Goal: Task Accomplishment & Management: Complete application form

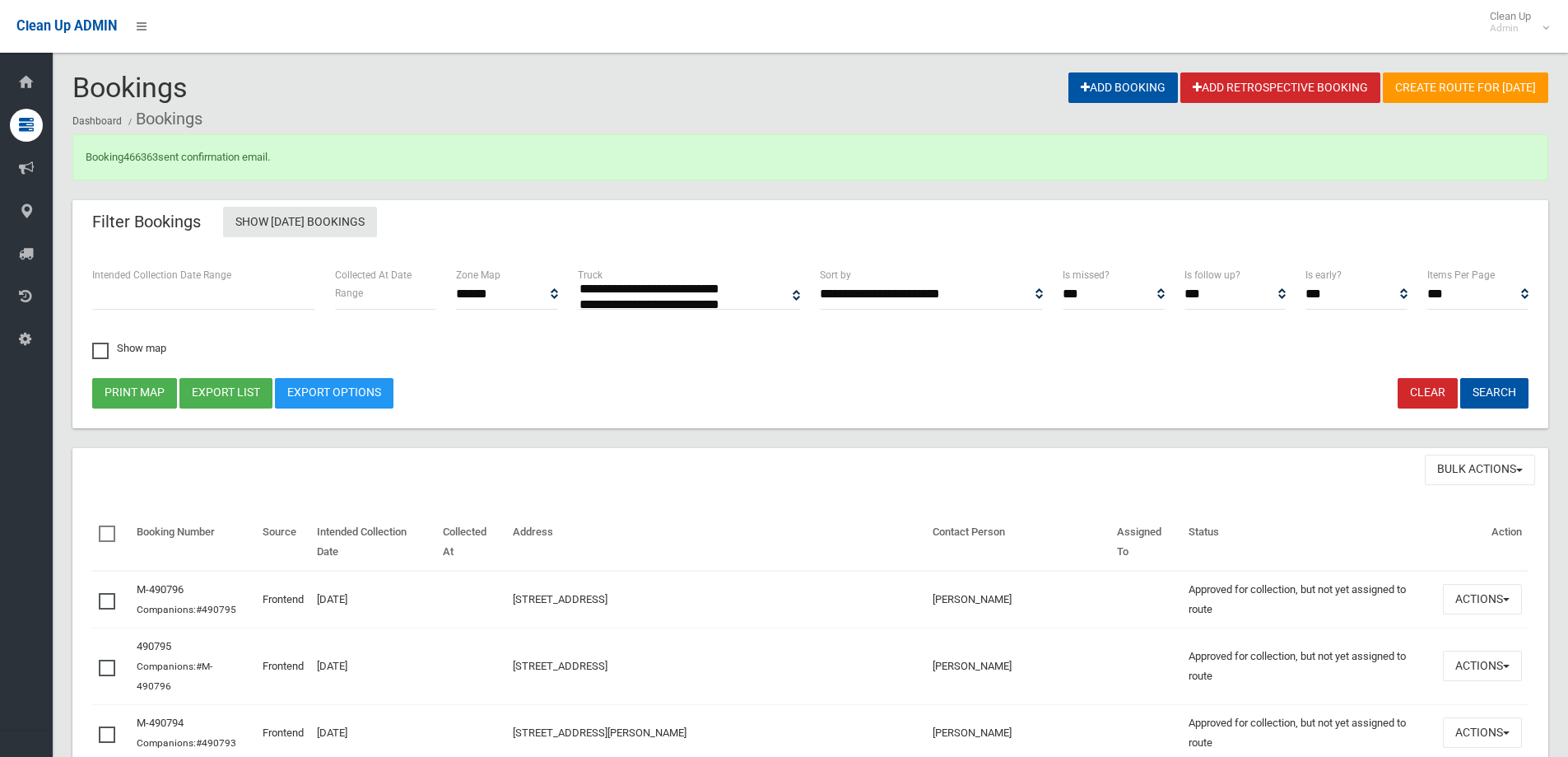
select select
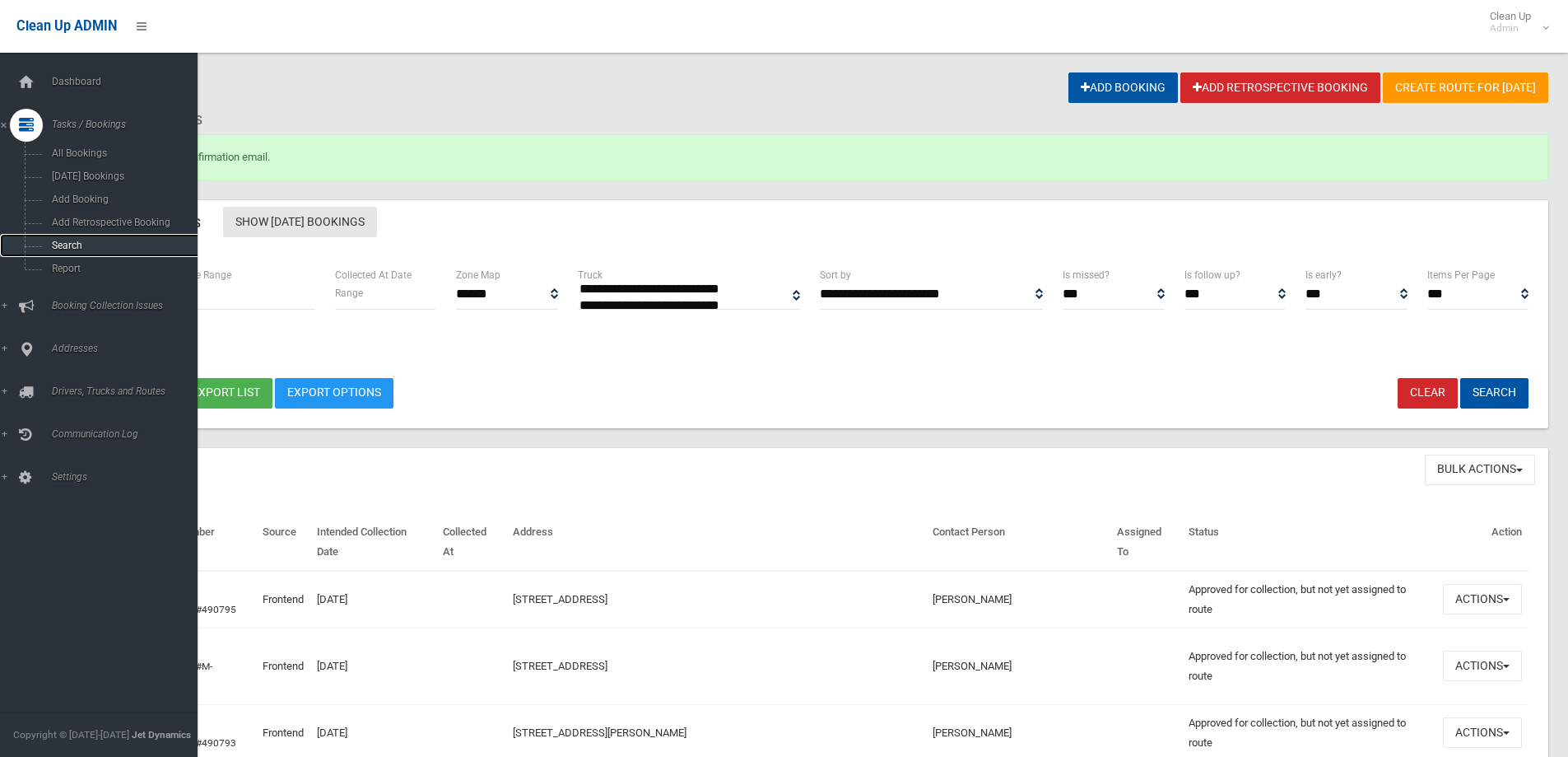
click at [59, 237] on link "Search" at bounding box center [105, 246] width 210 height 23
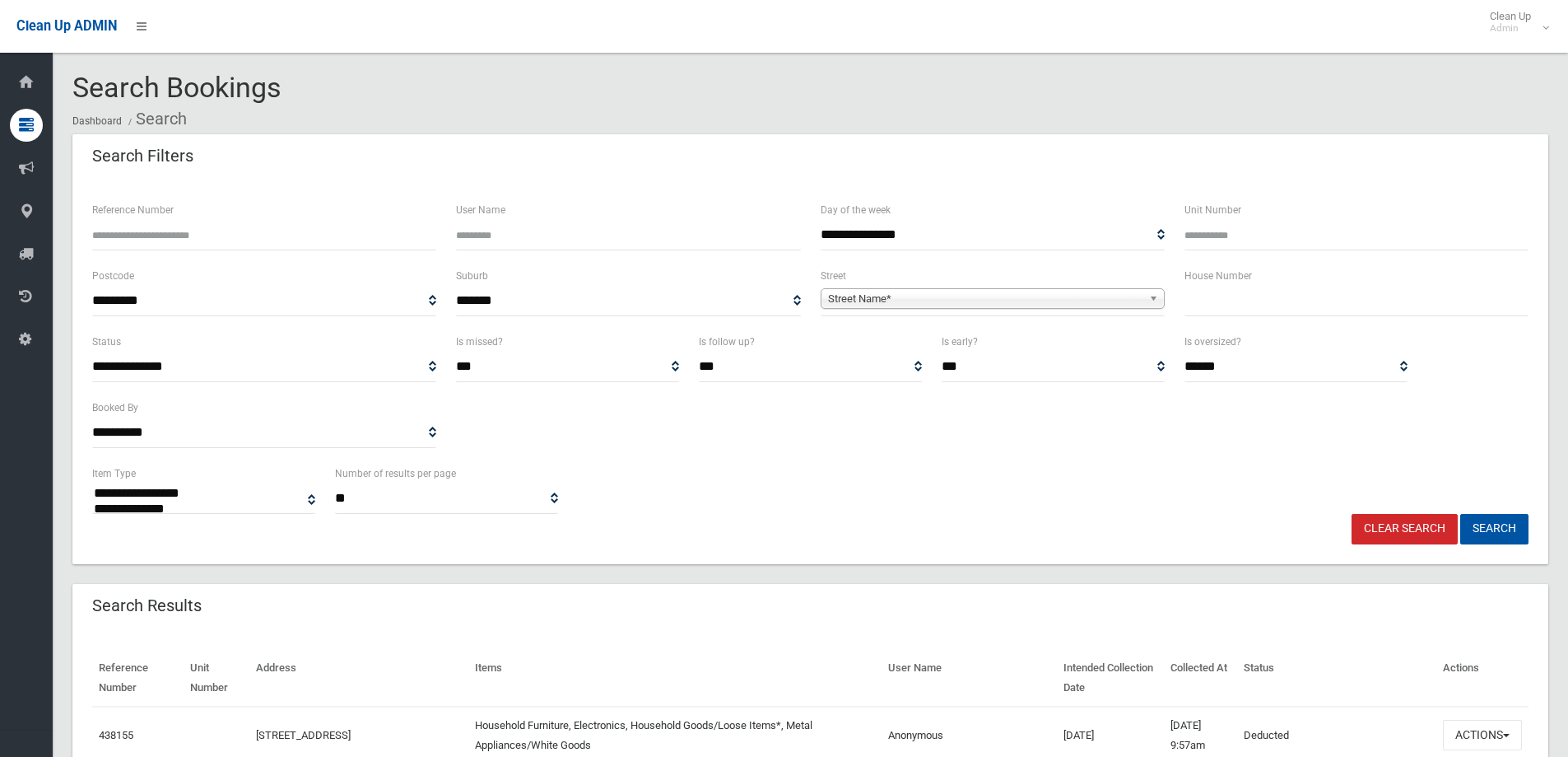
select select
click at [957, 299] on span "Street Name*" at bounding box center [986, 299] width 315 height 20
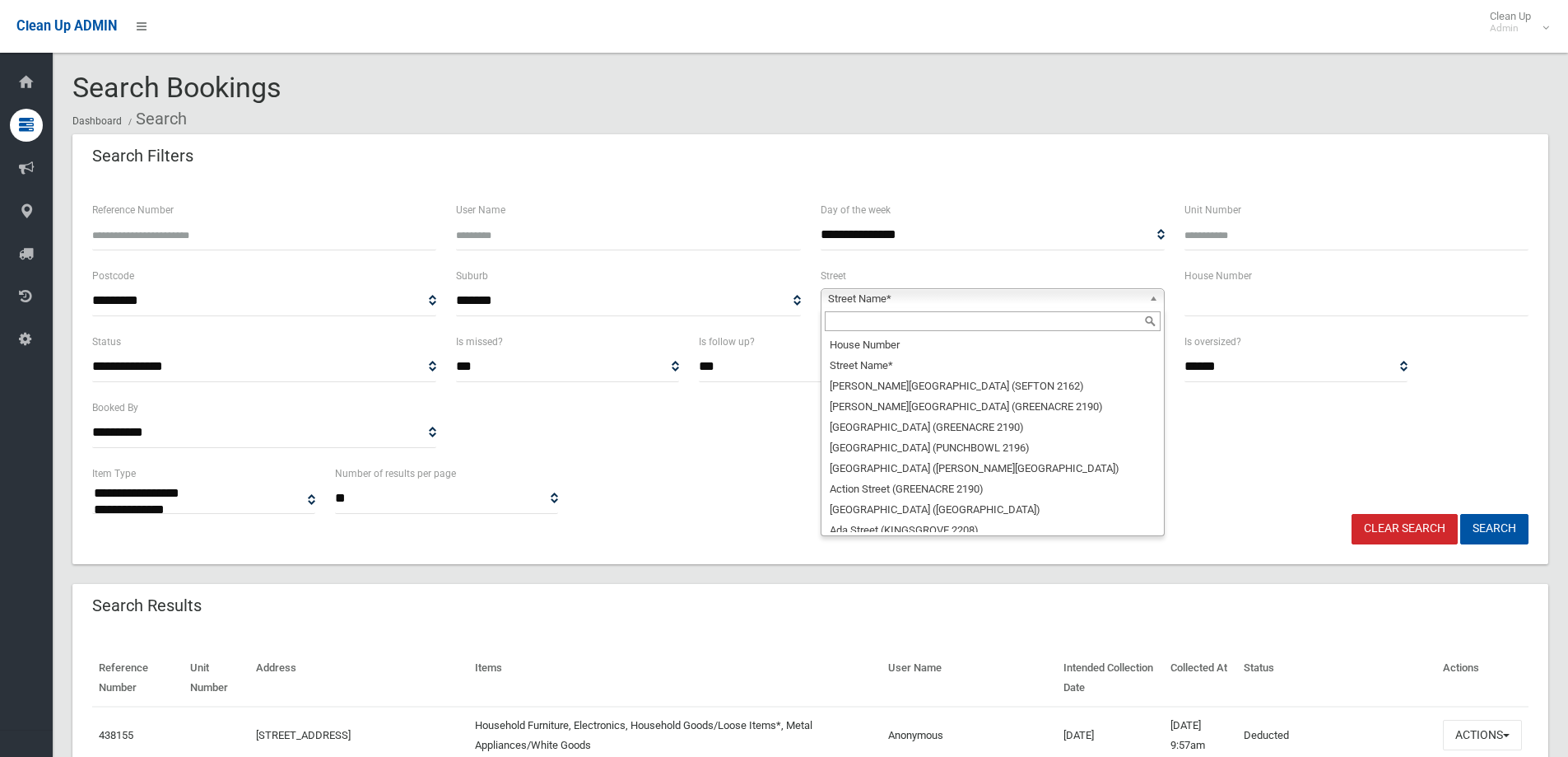
click at [928, 323] on input "text" at bounding box center [993, 321] width 336 height 20
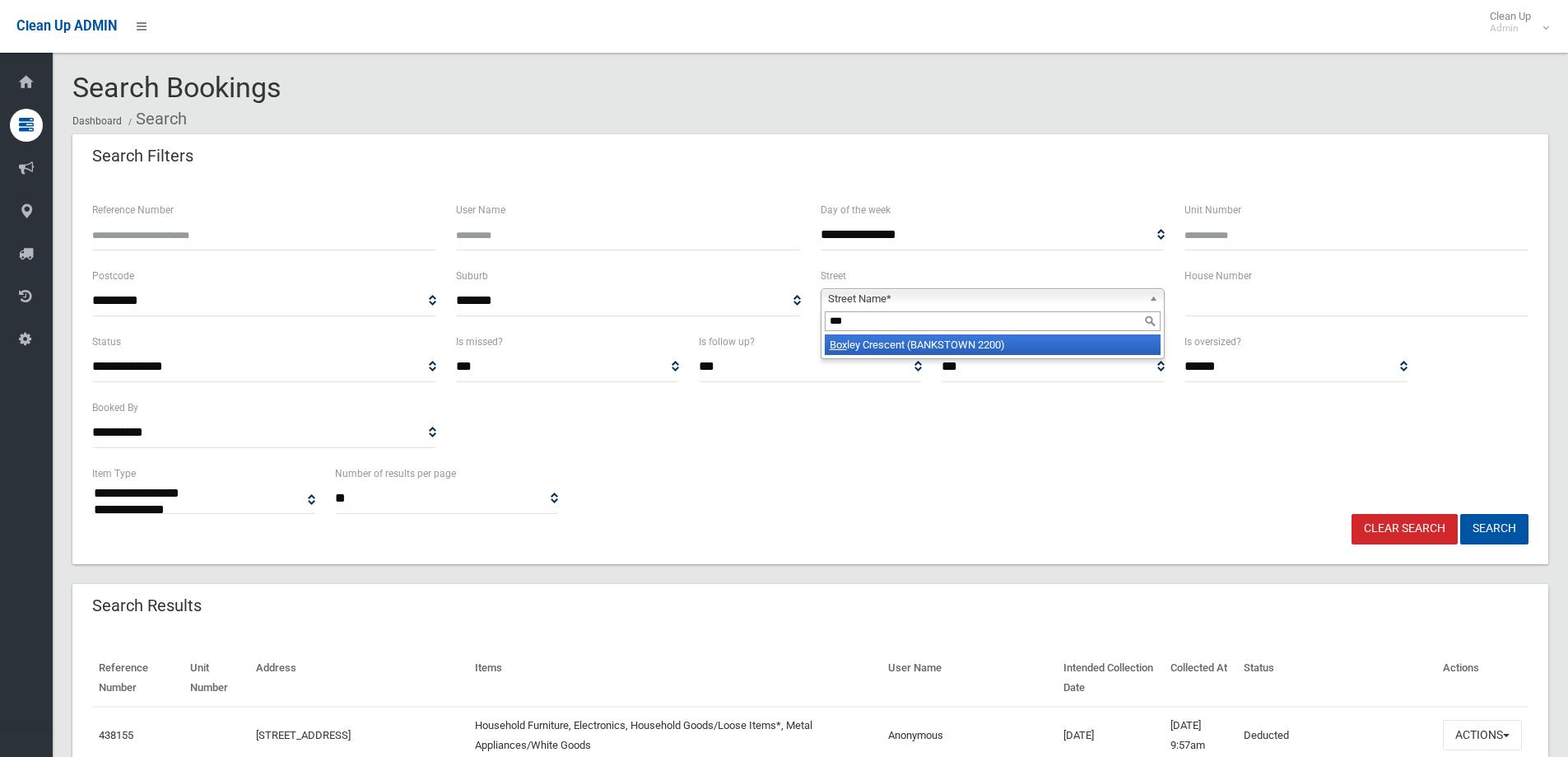
type input "***"
click at [922, 347] on li "Box ley Crescent (BANKSTOWN 2200)" at bounding box center [993, 344] width 336 height 21
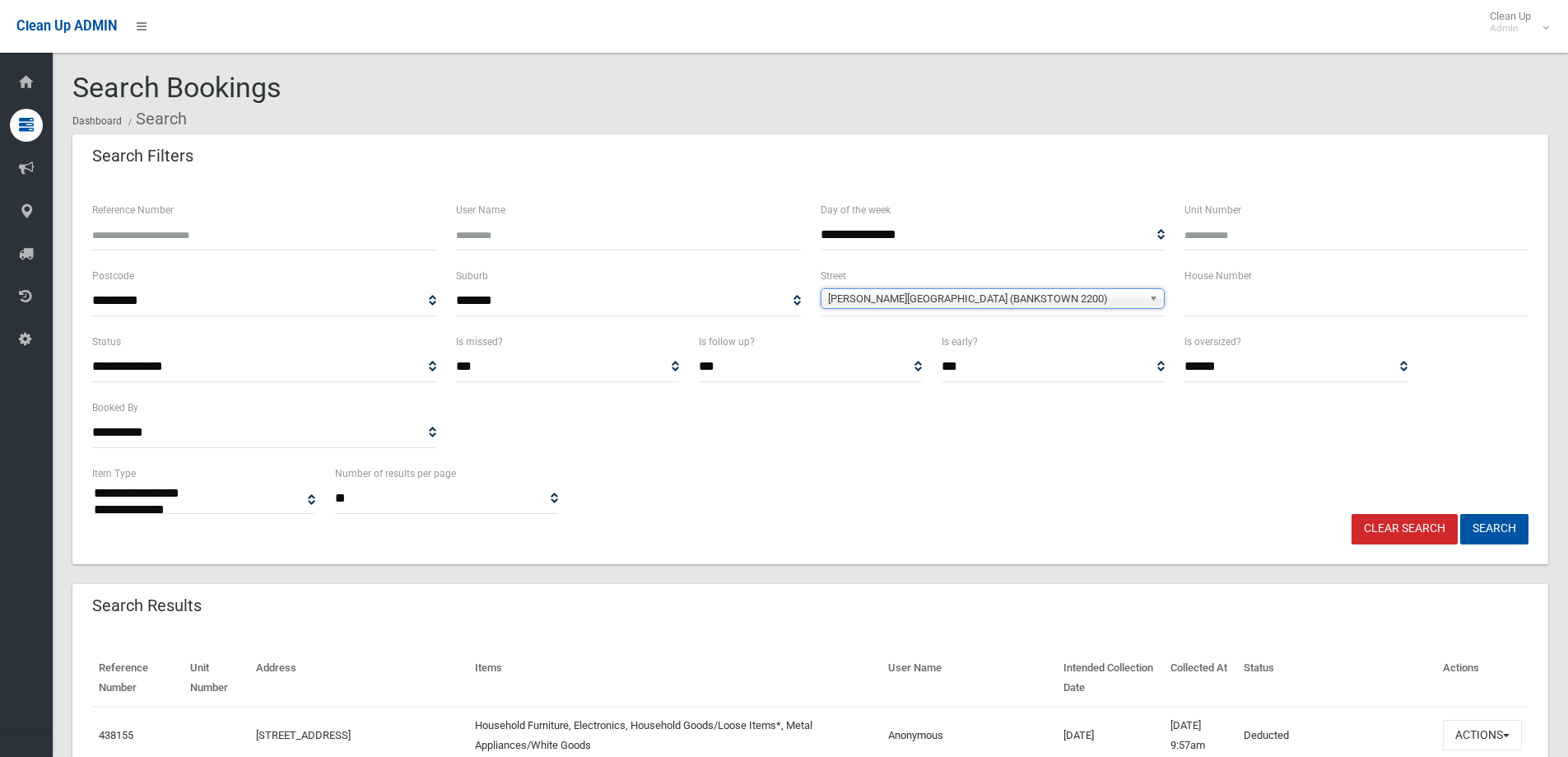
click at [1313, 299] on input "text" at bounding box center [1356, 301] width 344 height 31
type input "*"
click at [1460, 514] on button "Search" at bounding box center [1495, 529] width 68 height 31
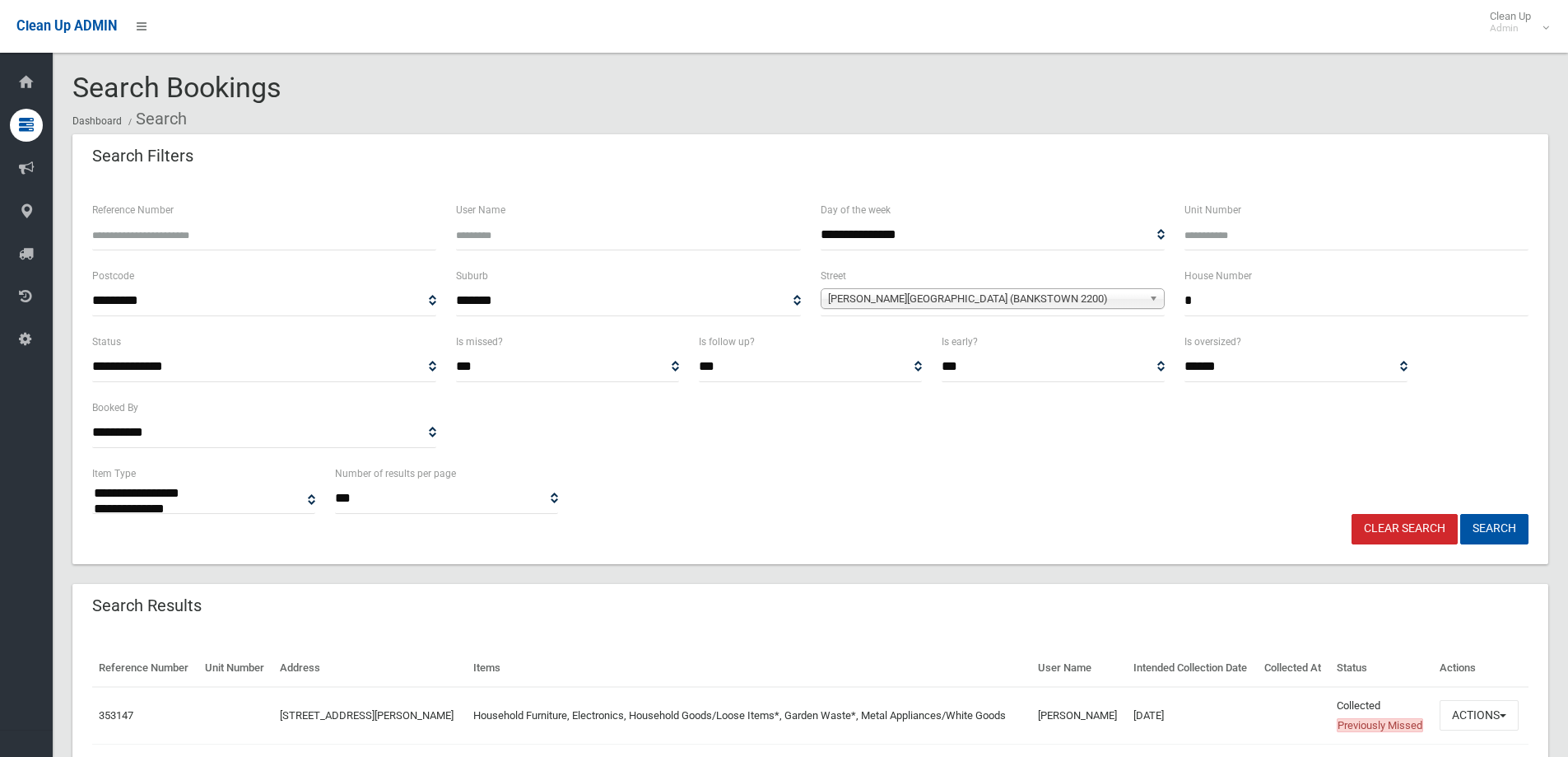
select select
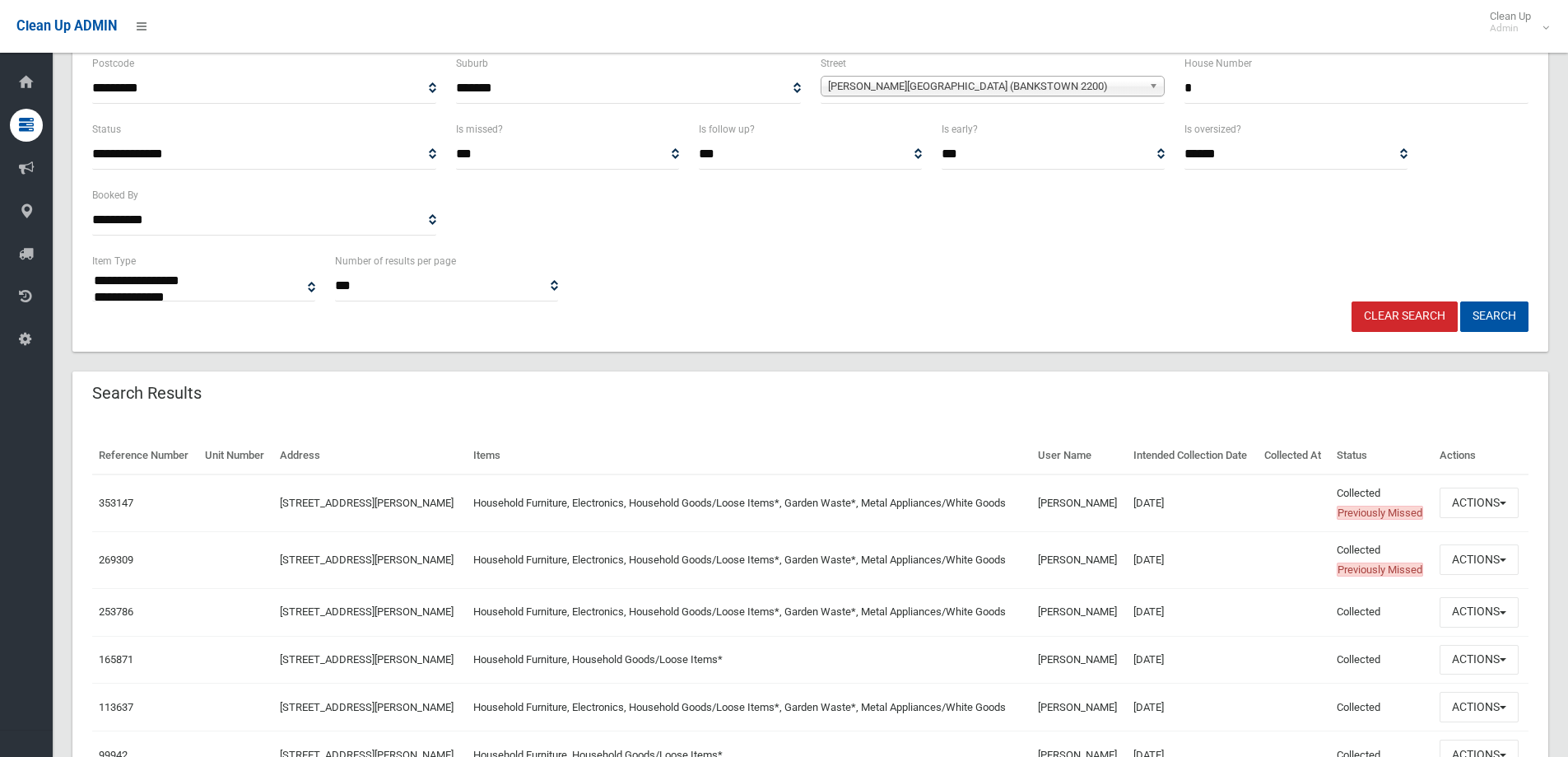
scroll to position [313, 0]
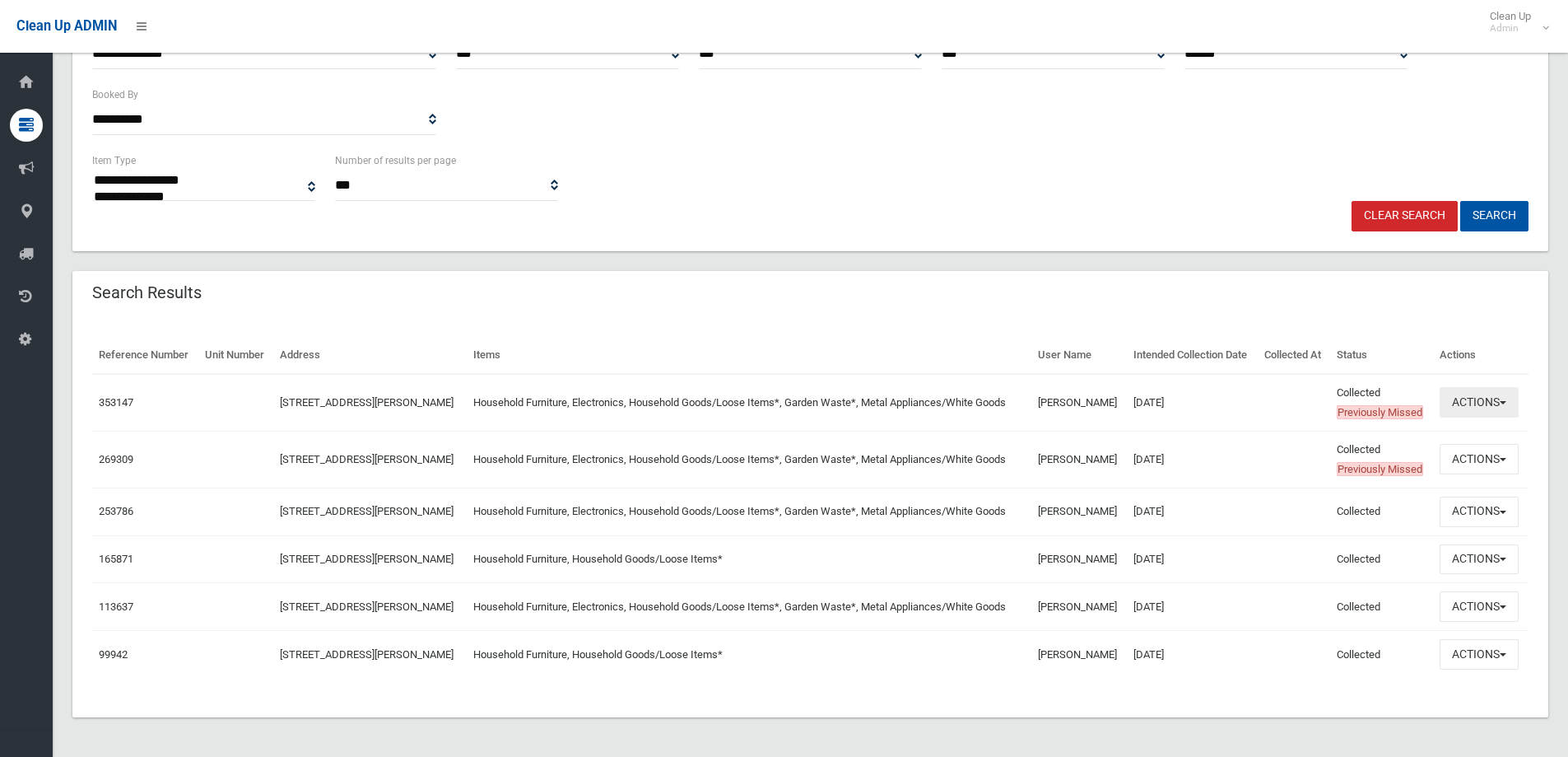
click at [1455, 406] on button "Actions" at bounding box center [1479, 402] width 79 height 31
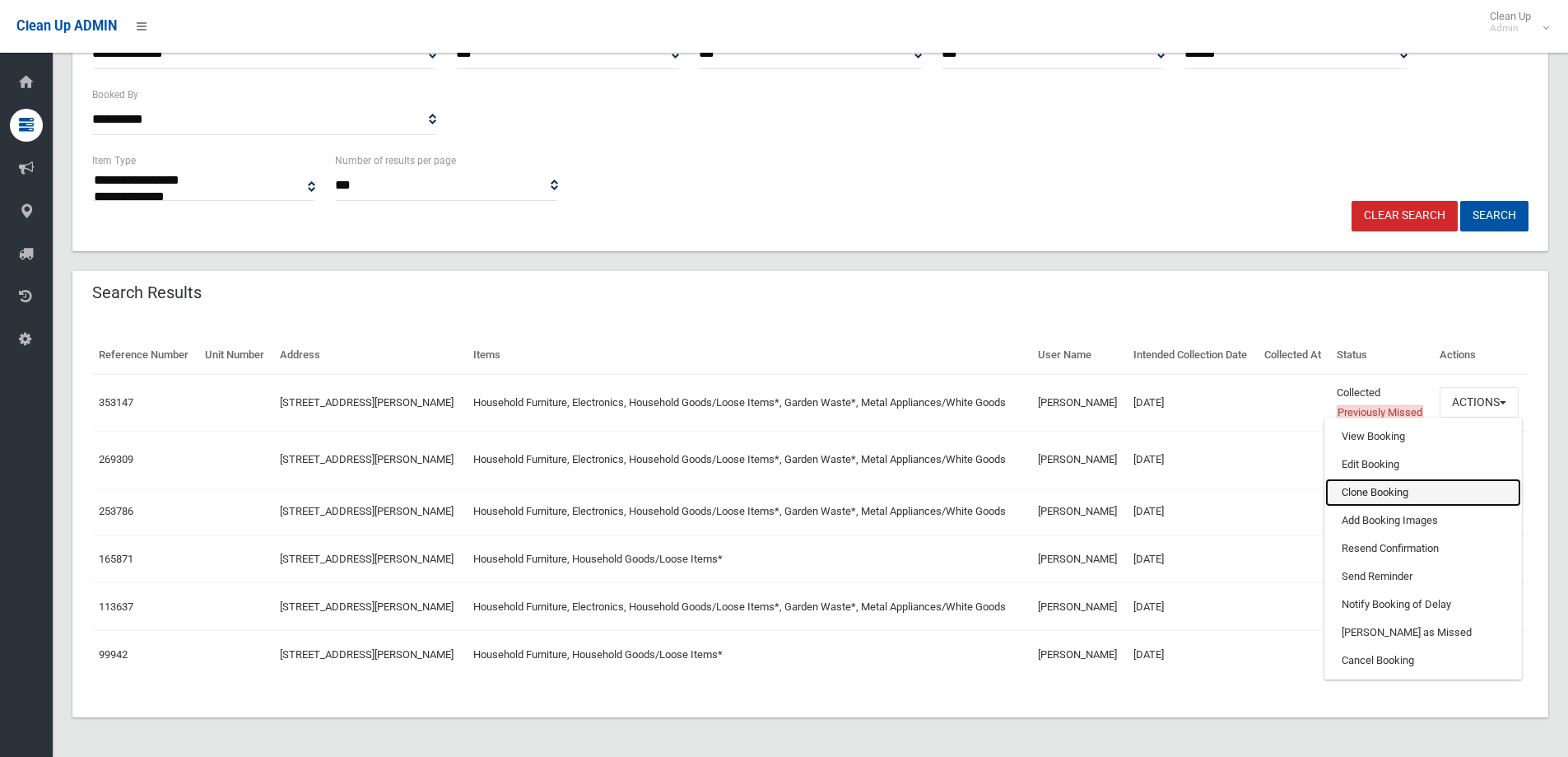
click at [1404, 493] on link "Clone Booking" at bounding box center [1423, 492] width 196 height 28
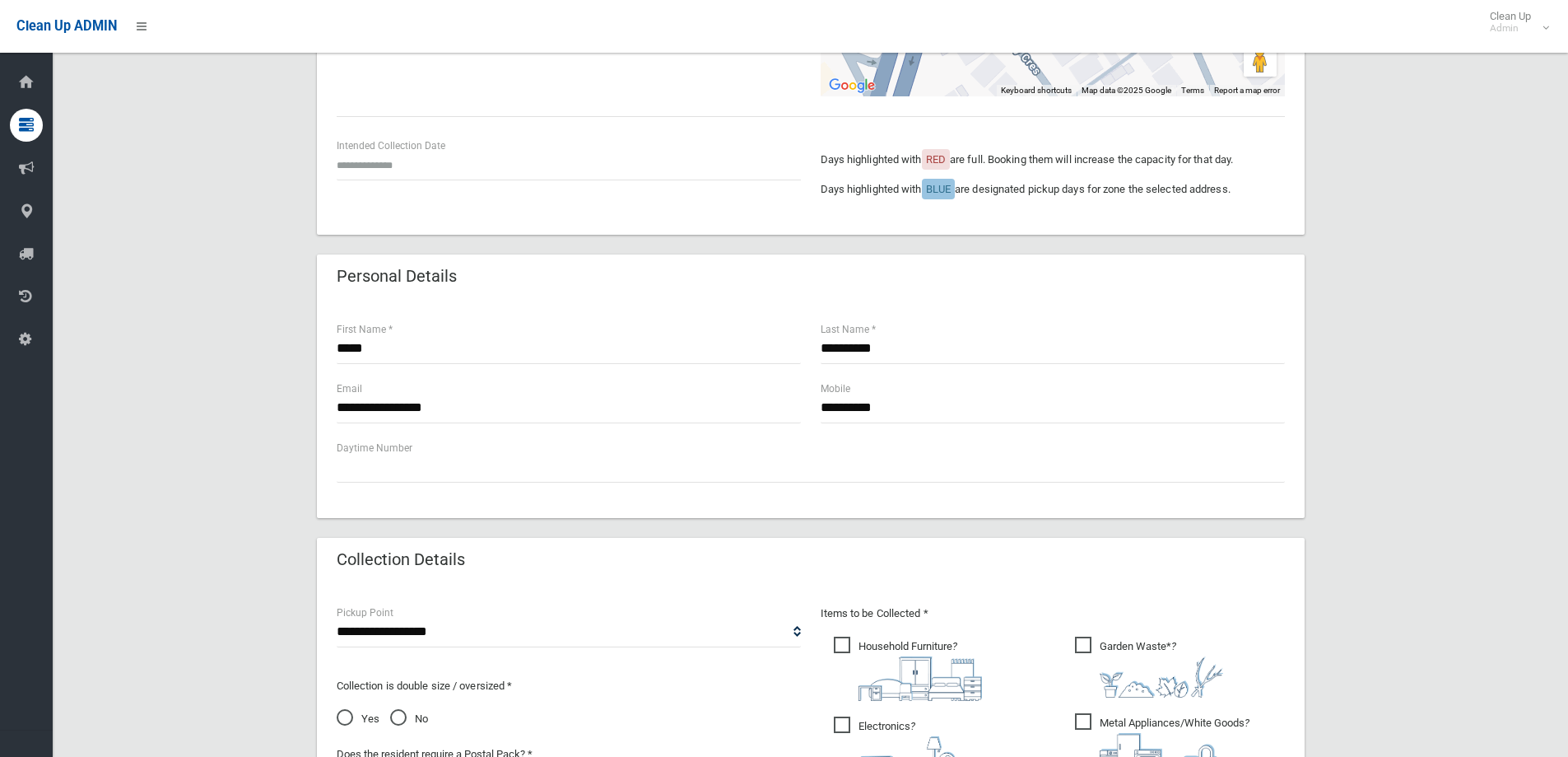
scroll to position [494, 0]
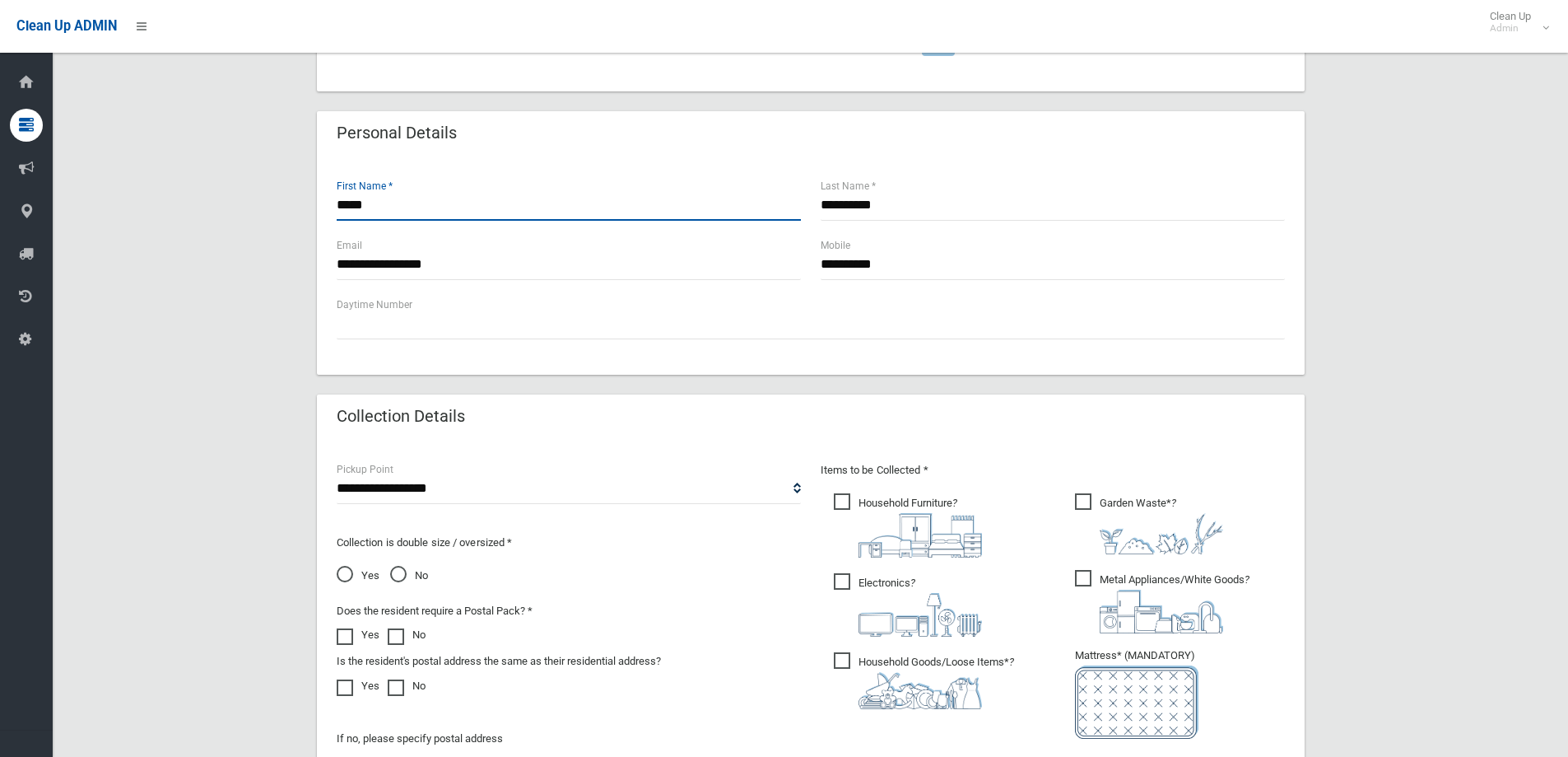
drag, startPoint x: 372, startPoint y: 208, endPoint x: 290, endPoint y: 211, distance: 82.1
click at [290, 211] on div "**********" at bounding box center [810, 358] width 1476 height 1436
type input "*****"
drag, startPoint x: 838, startPoint y: 219, endPoint x: 709, endPoint y: 219, distance: 129.0
click at [709, 219] on div "**********" at bounding box center [811, 207] width 968 height 59
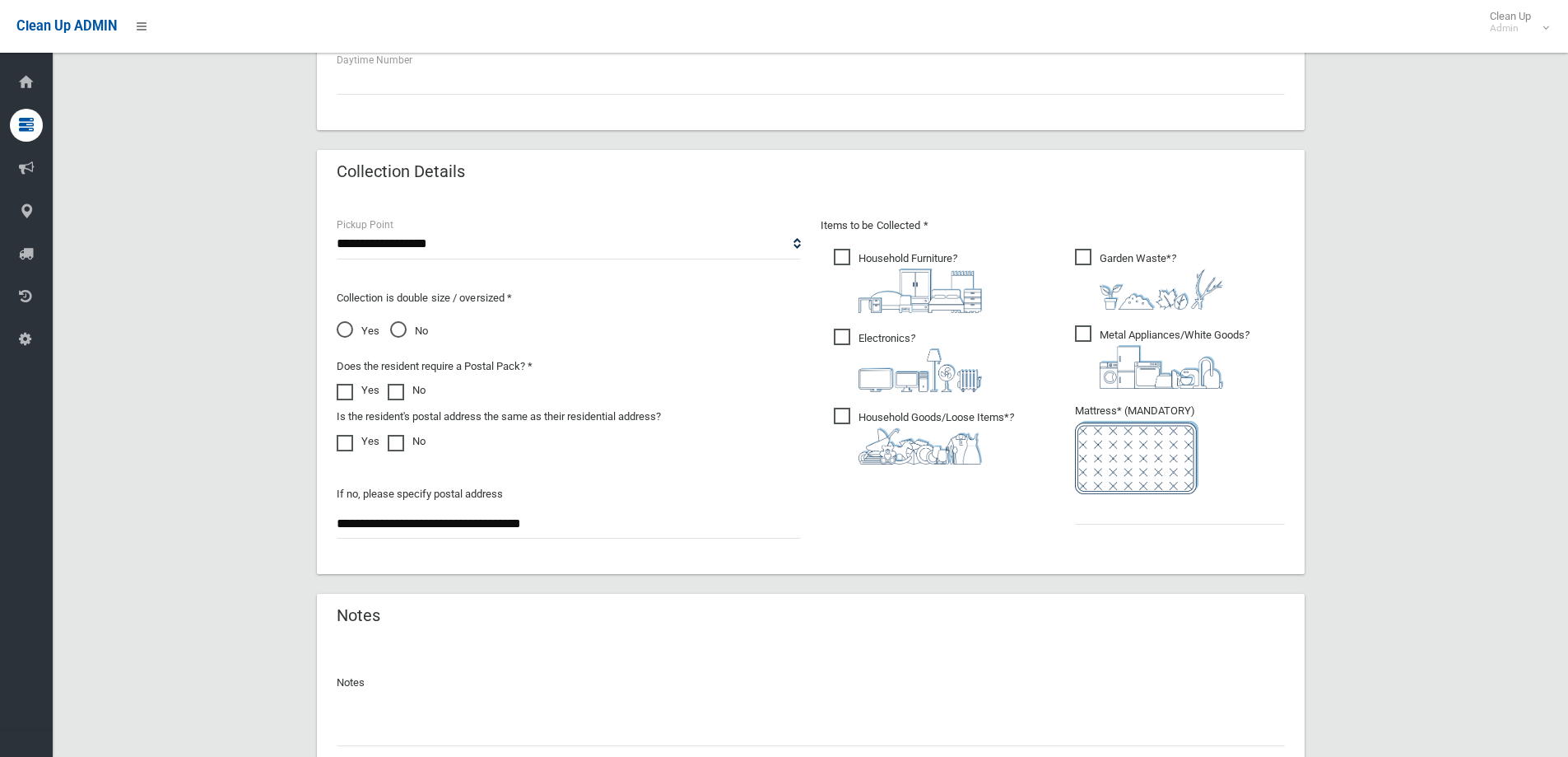
scroll to position [741, 0]
type input "*****"
click at [1085, 517] on input "text" at bounding box center [1180, 506] width 210 height 31
click at [1136, 517] on input "text" at bounding box center [1180, 506] width 210 height 31
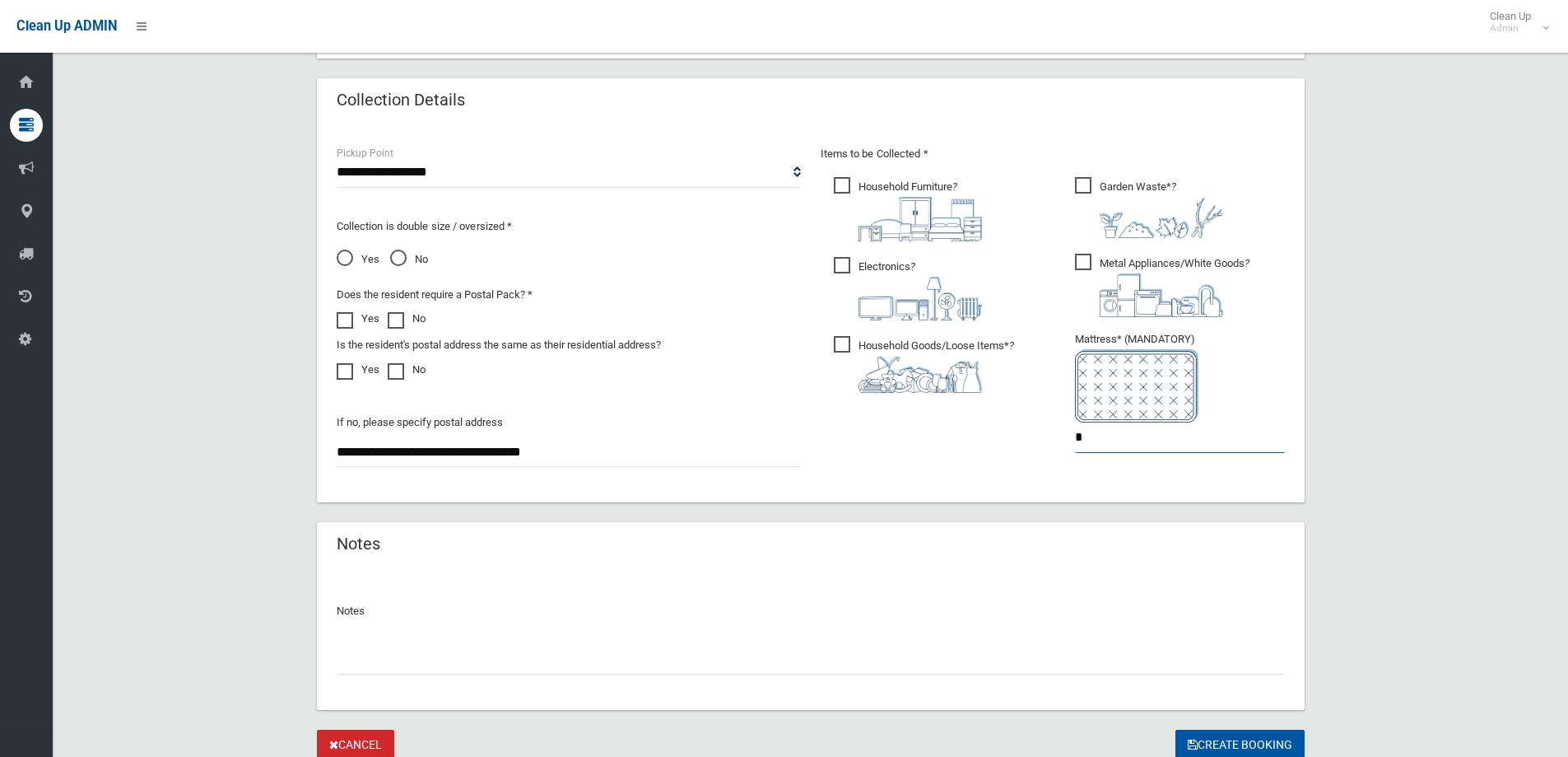
scroll to position [872, 0]
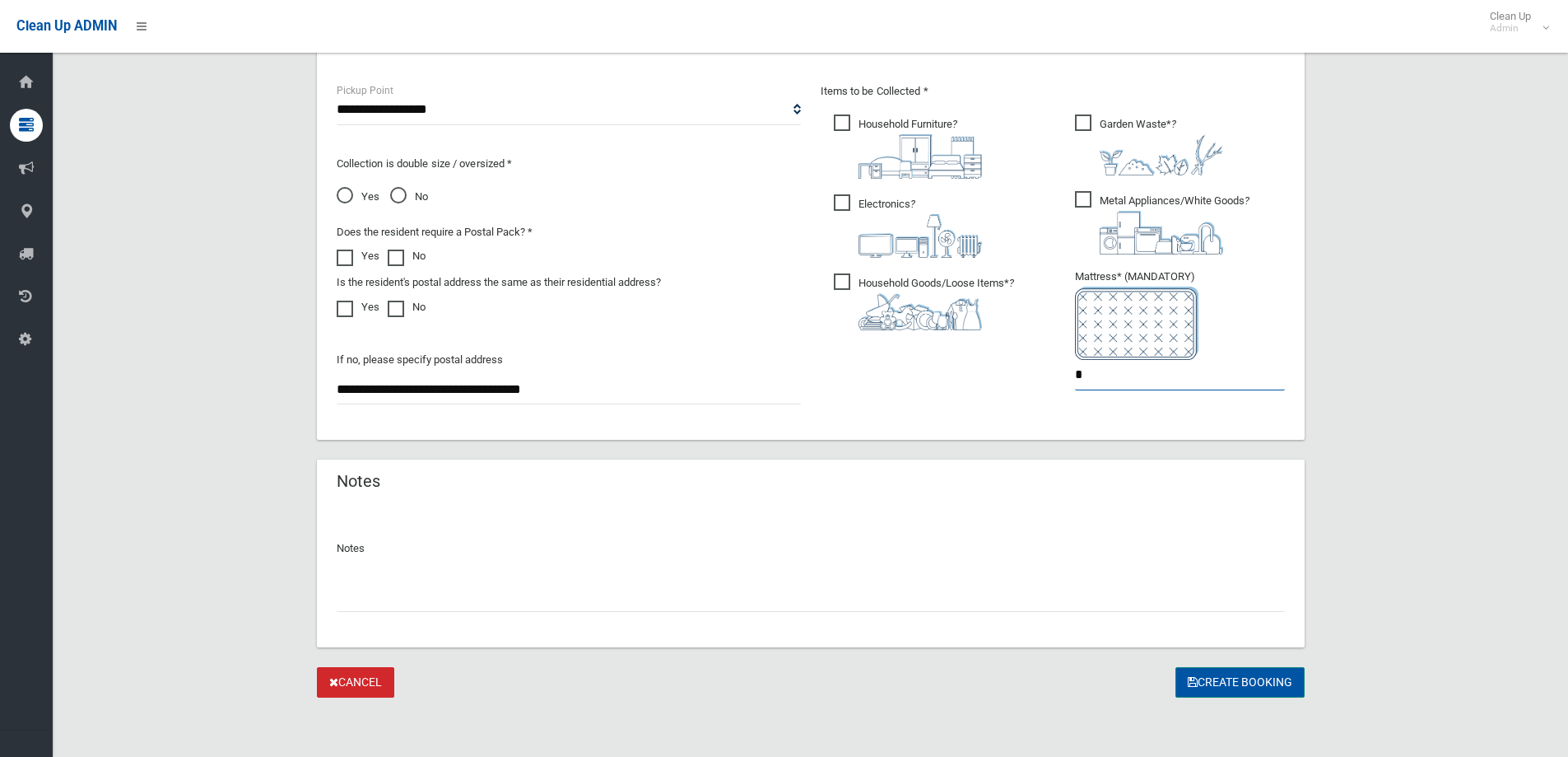
type input "*"
click at [1238, 673] on button "Create Booking" at bounding box center [1240, 682] width 129 height 31
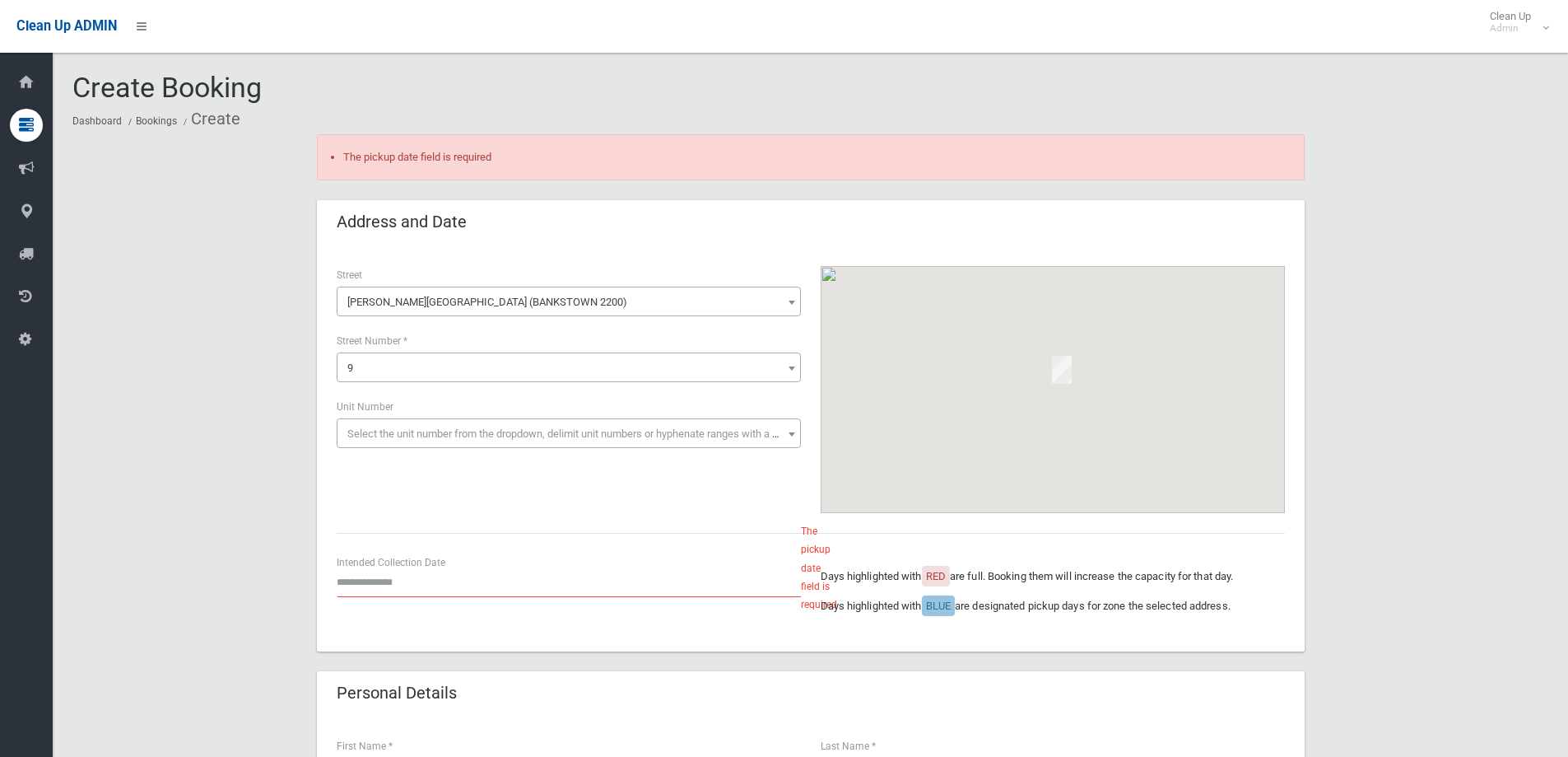
scroll to position [412, 0]
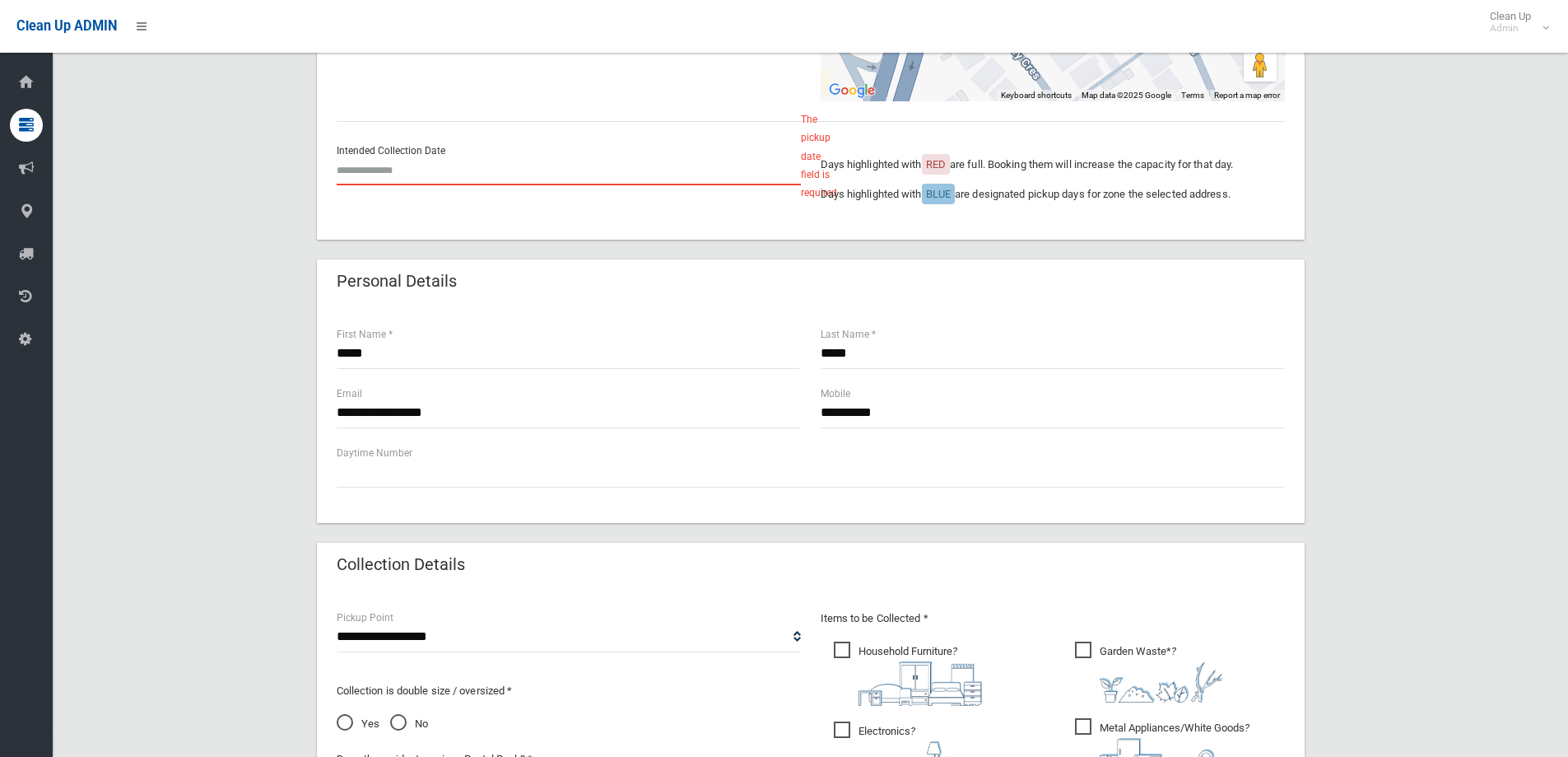
click at [393, 157] on input "text" at bounding box center [568, 170] width 464 height 31
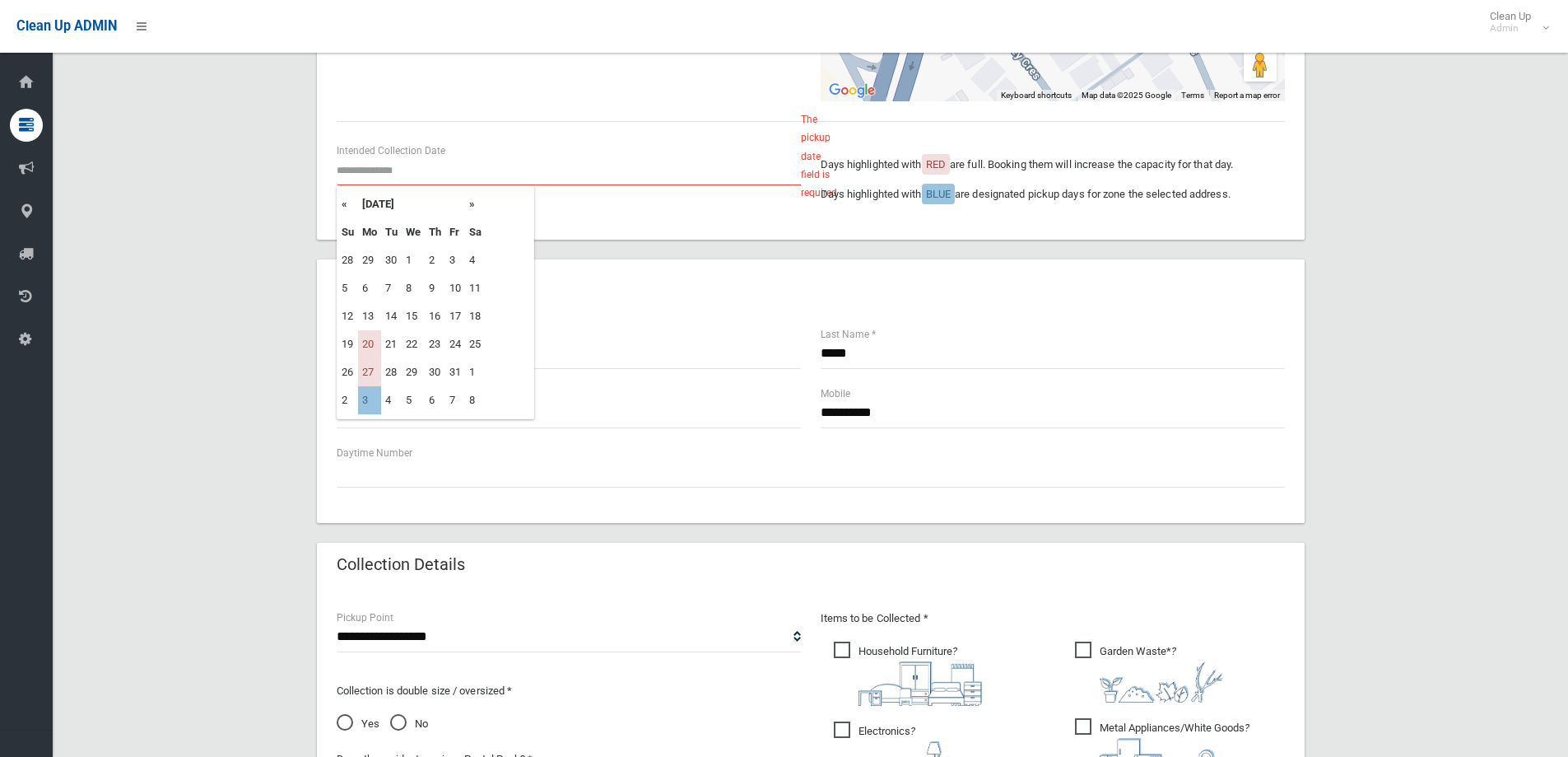
drag, startPoint x: 369, startPoint y: 396, endPoint x: 421, endPoint y: 400, distance: 52.2
click at [367, 396] on td "3" at bounding box center [370, 400] width 23 height 28
type input "**********"
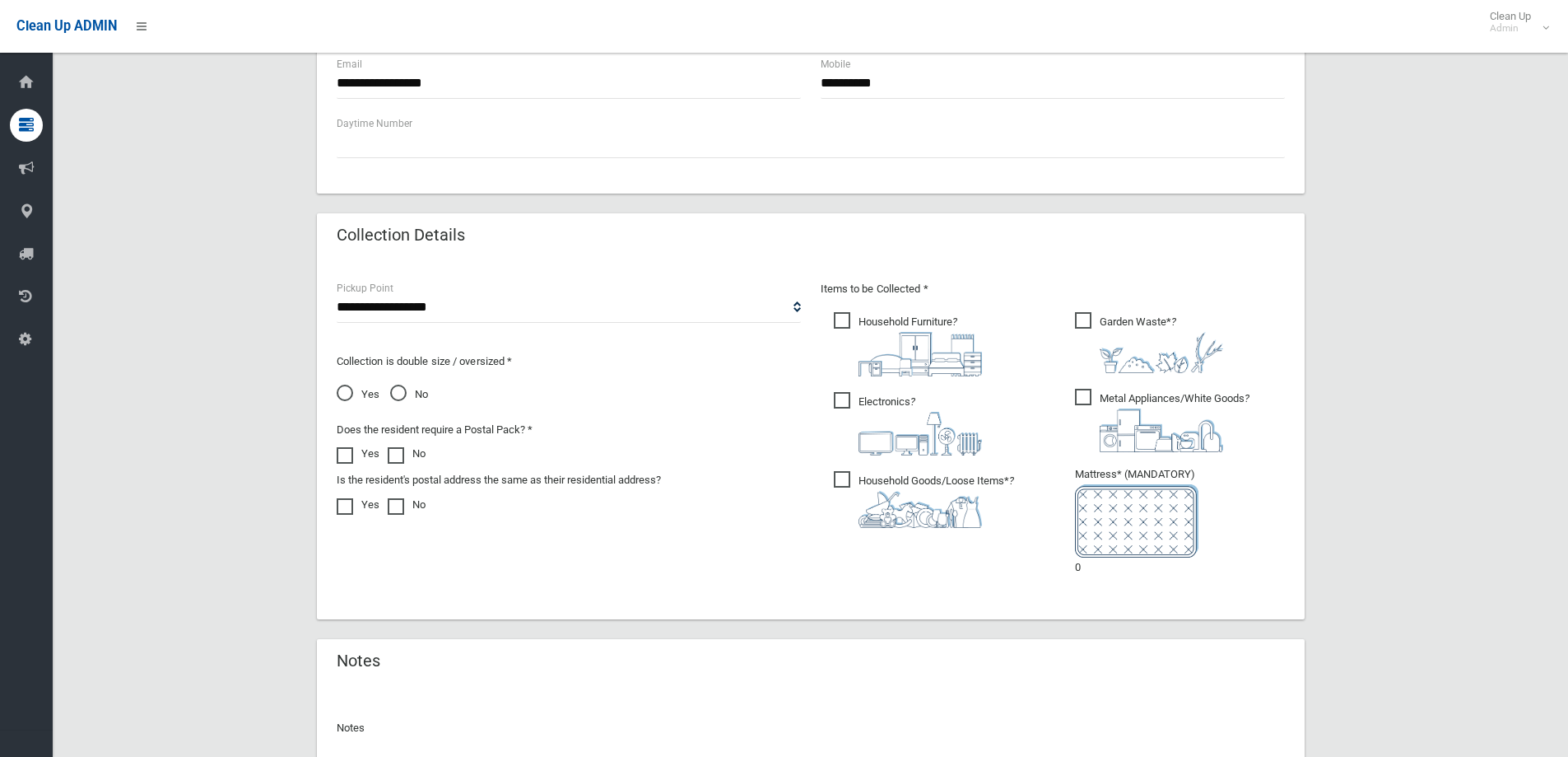
scroll to position [920, 0]
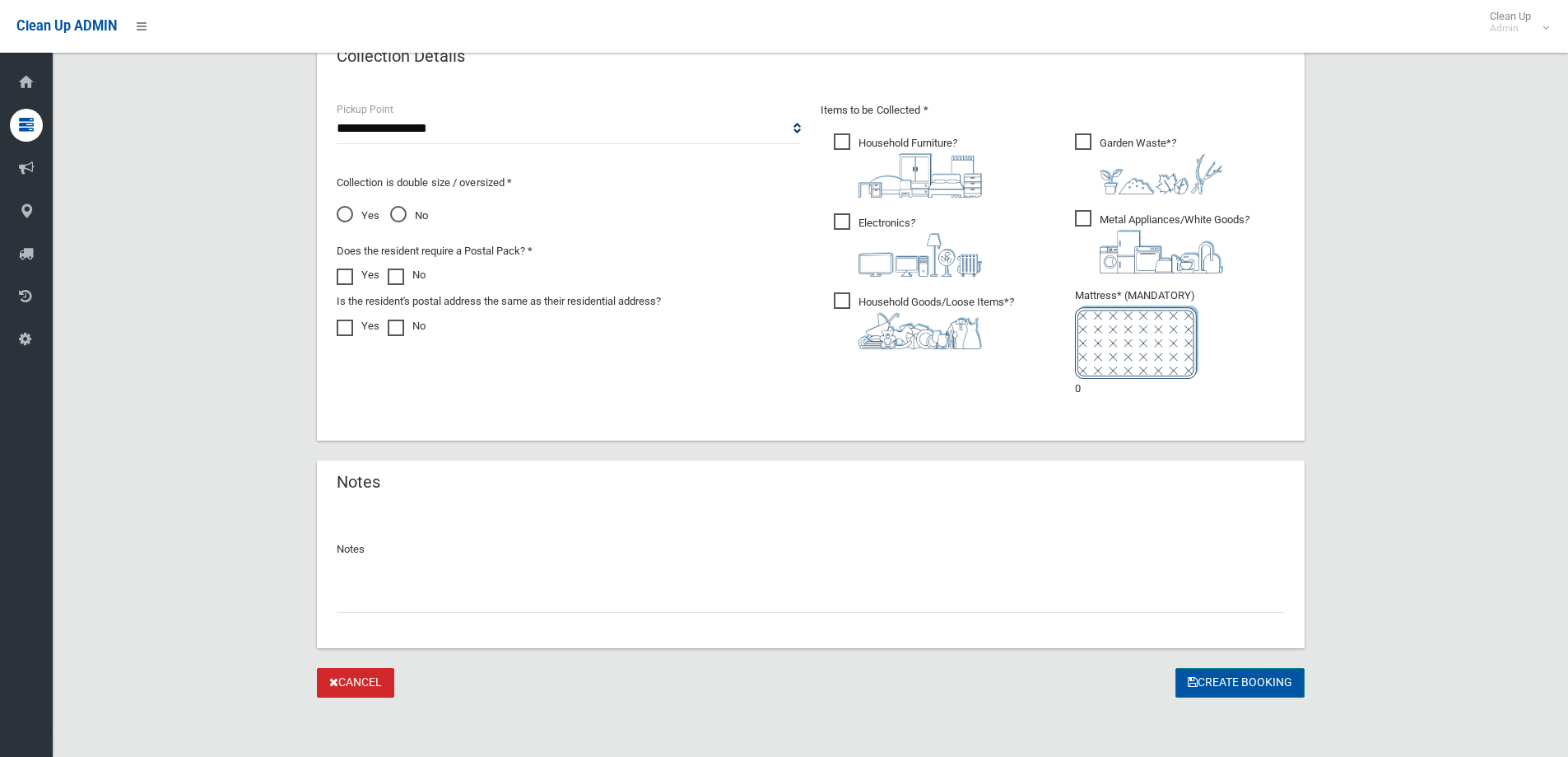
drag, startPoint x: 1225, startPoint y: 680, endPoint x: 669, endPoint y: 670, distance: 556.1
click at [1221, 682] on button "Create Booking" at bounding box center [1240, 683] width 129 height 31
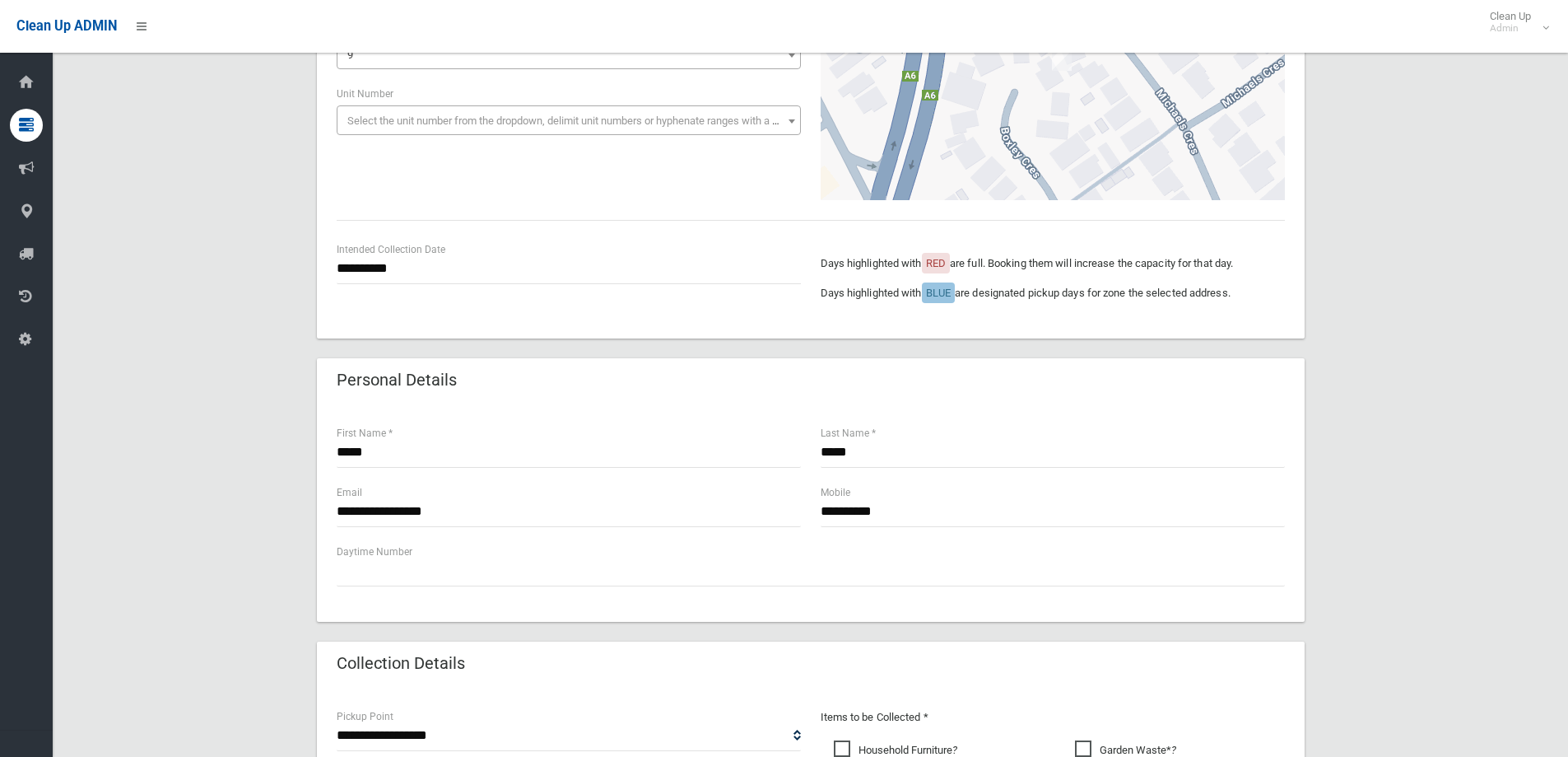
scroll to position [659, 0]
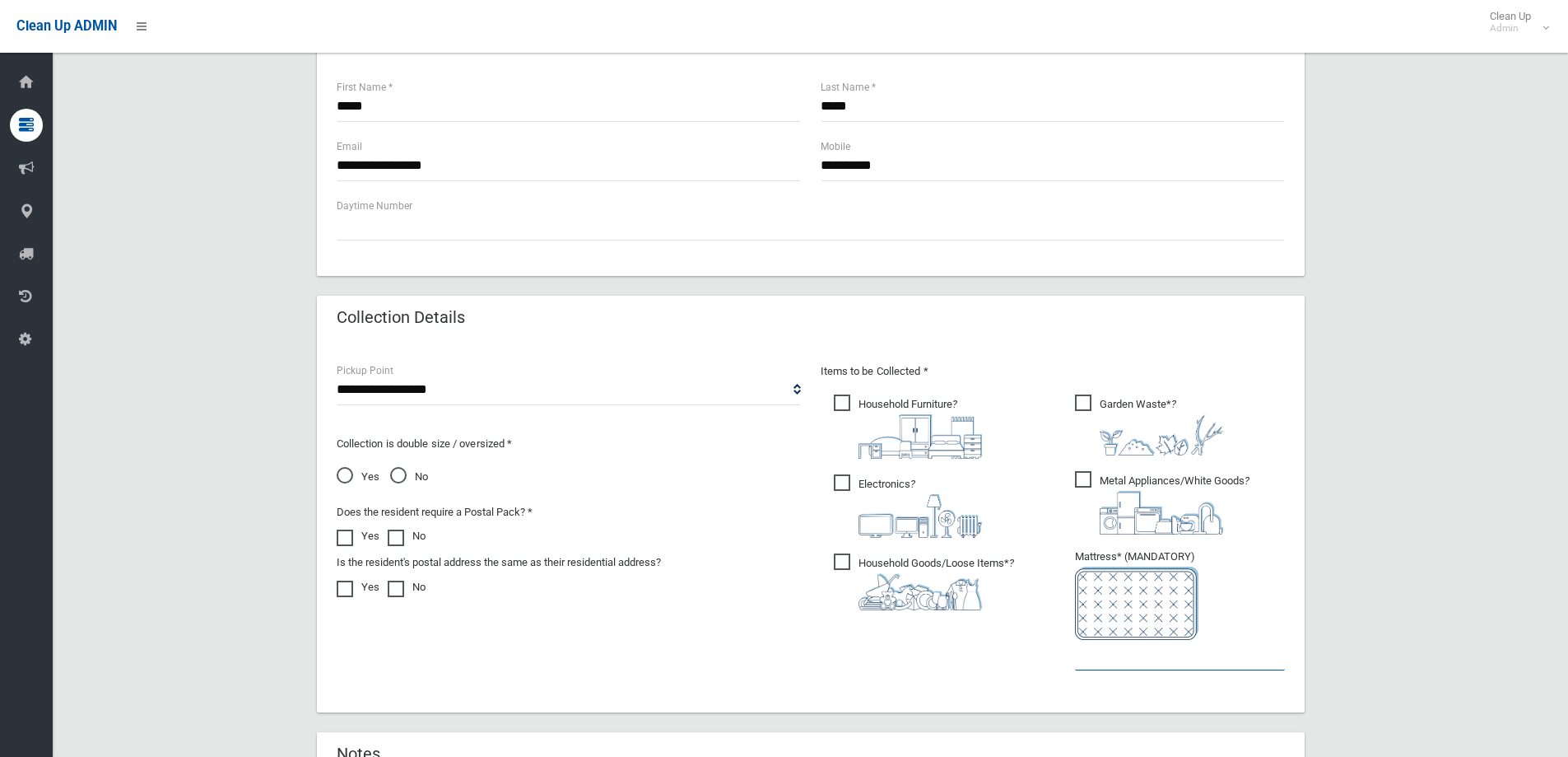
click at [1109, 655] on input "text" at bounding box center [1180, 655] width 210 height 31
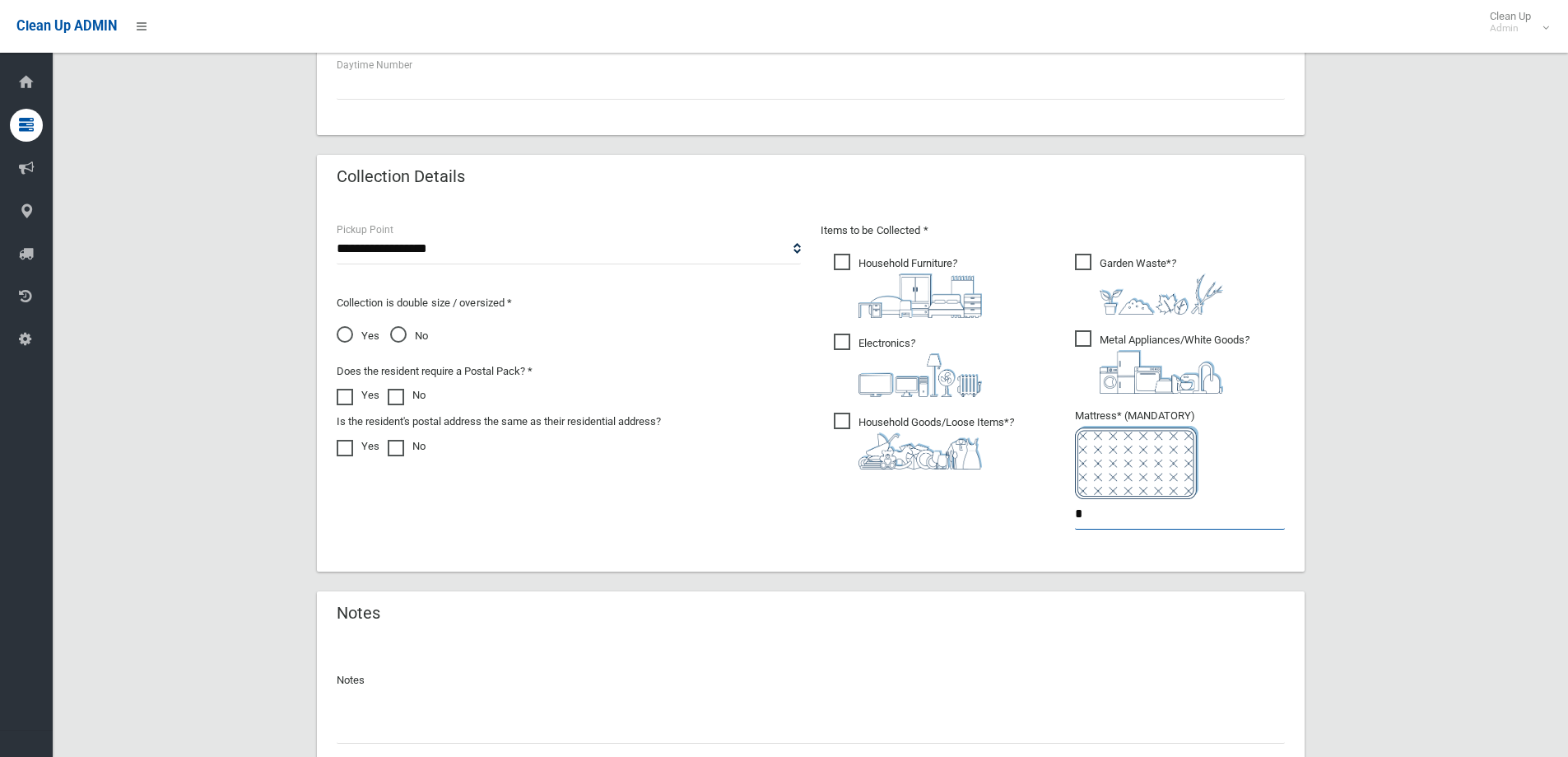
scroll to position [930, 0]
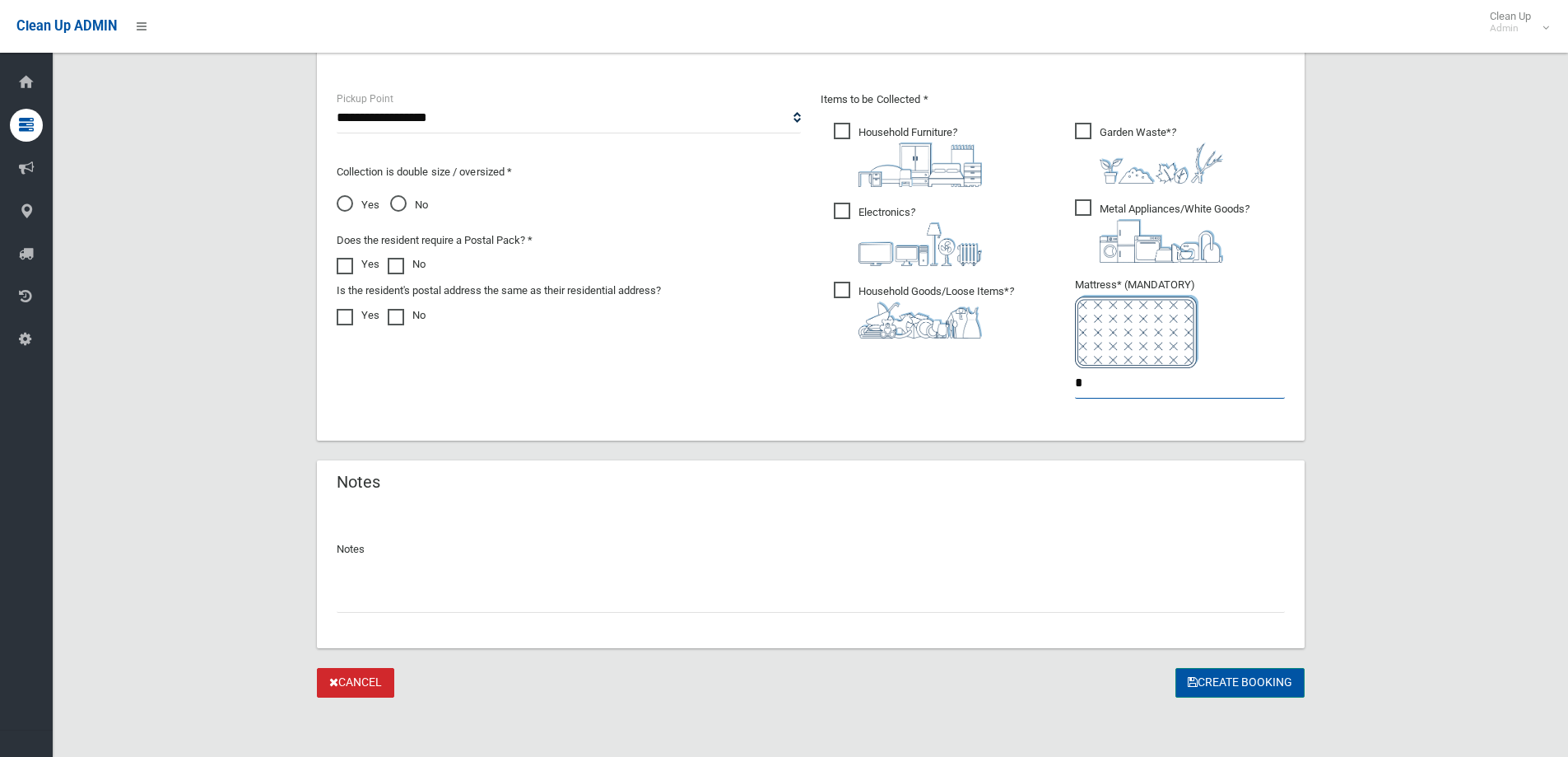
type input "*"
click at [1239, 690] on button "Create Booking" at bounding box center [1240, 683] width 129 height 31
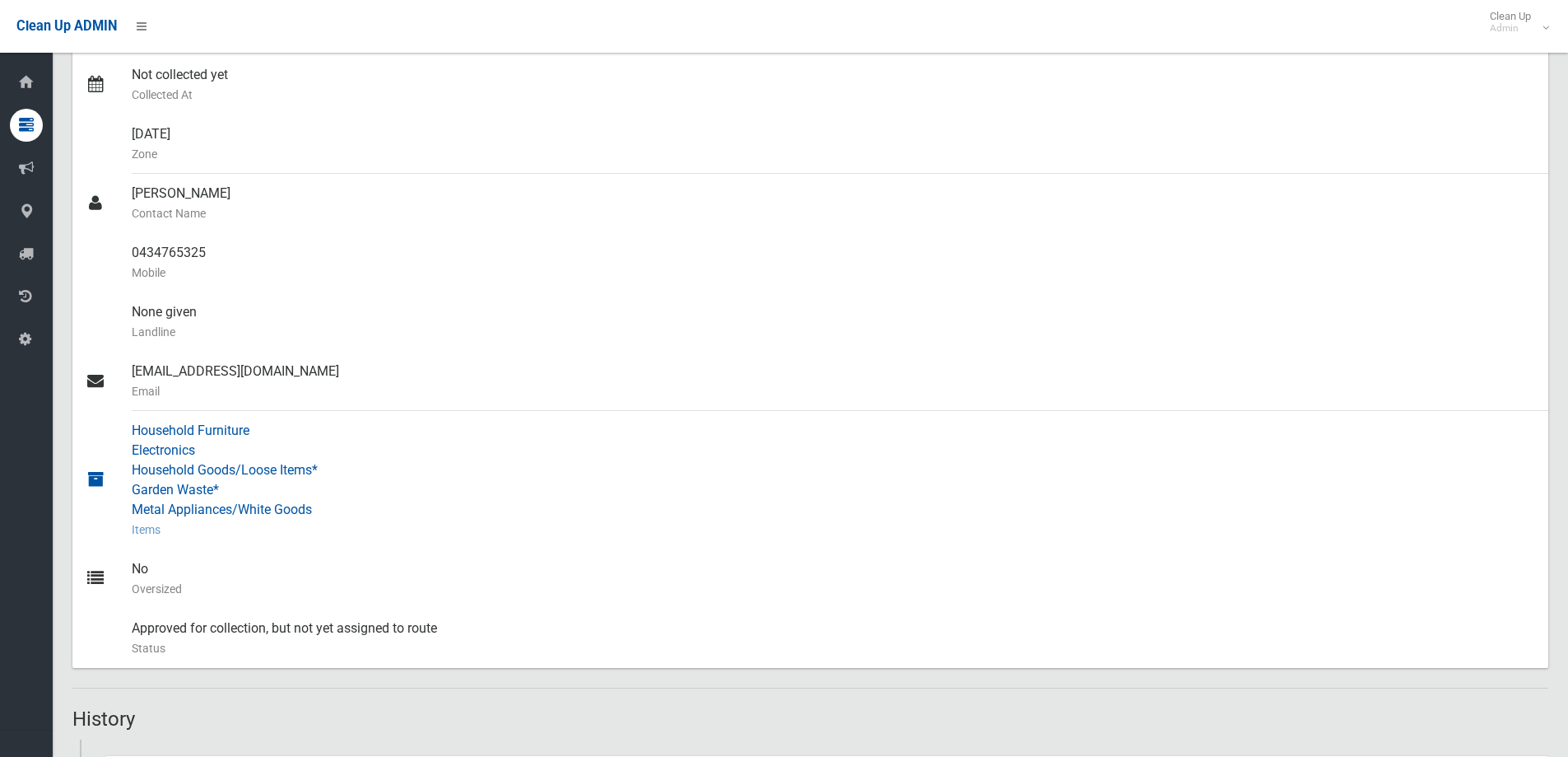
scroll to position [533, 0]
